Goal: Information Seeking & Learning: Learn about a topic

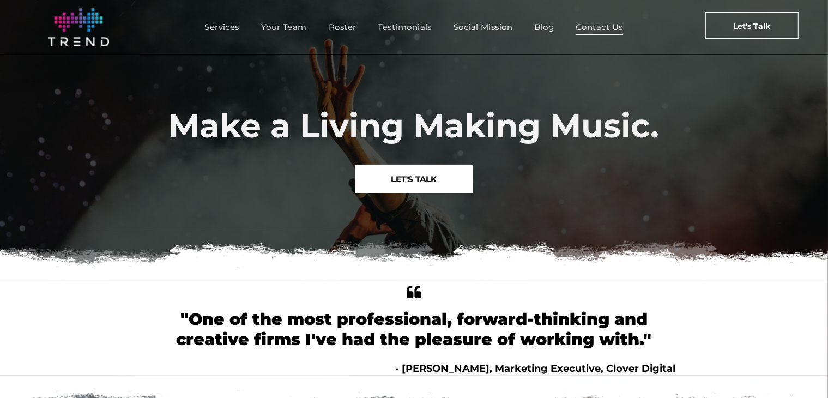
click at [603, 27] on span "Contact Us" at bounding box center [598, 27] width 47 height 16
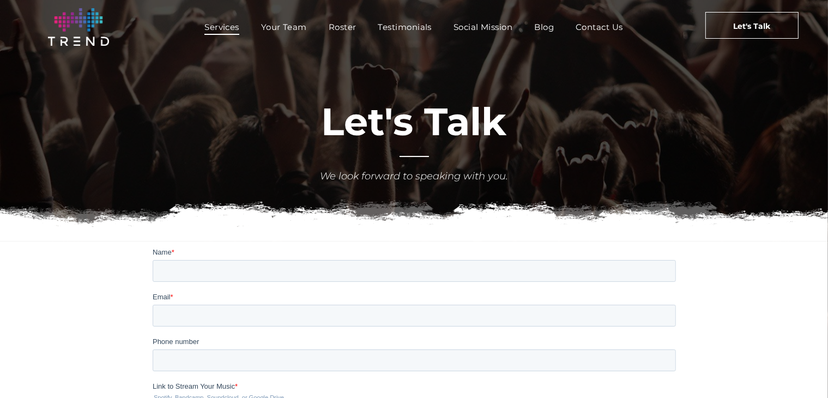
click at [197, 27] on link "Services" at bounding box center [221, 27] width 57 height 16
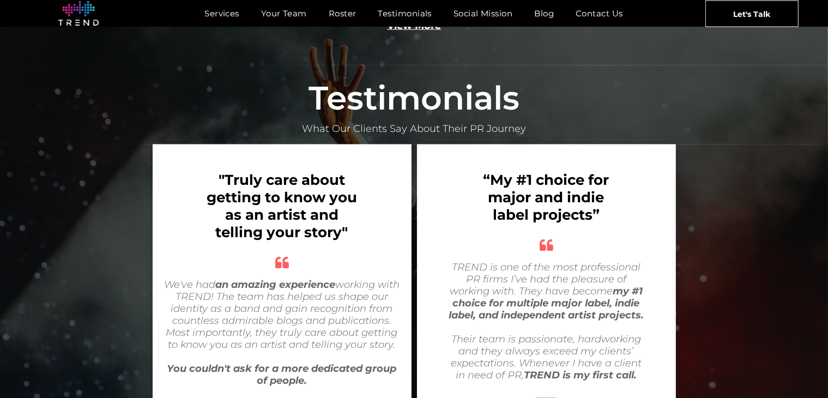
scroll to position [1960, 0]
